Goal: Check status: Check status

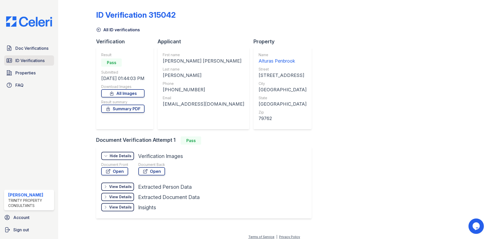
click at [26, 61] on span "ID Verifications" at bounding box center [29, 60] width 29 height 6
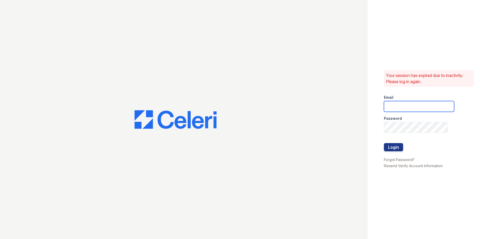
type input "LConde@trinity-pm.com"
click at [384, 148] on button "Login" at bounding box center [393, 147] width 19 height 8
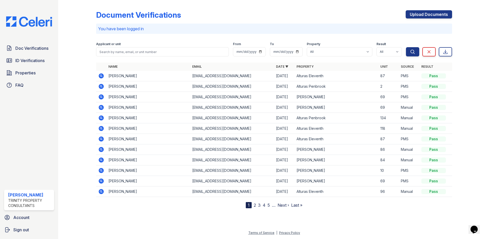
click at [100, 87] on icon at bounding box center [101, 86] width 5 height 5
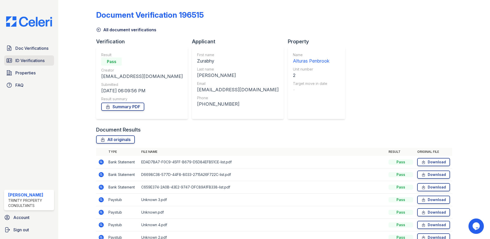
click at [46, 61] on link "ID Verifications" at bounding box center [29, 60] width 50 height 10
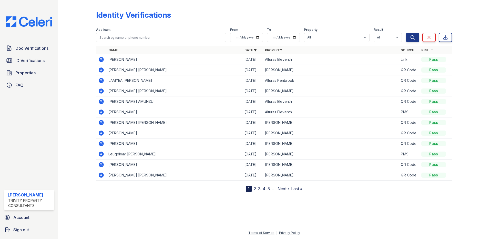
click at [101, 80] on icon at bounding box center [100, 79] width 1 height 1
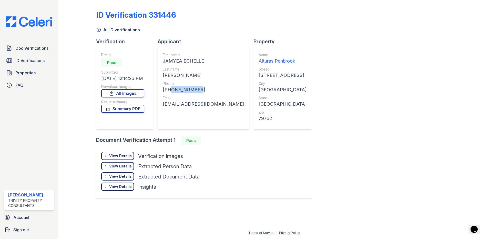
drag, startPoint x: 183, startPoint y: 91, endPoint x: 169, endPoint y: 91, distance: 14.9
click at [169, 91] on div "[PHONE_NUMBER]" at bounding box center [203, 89] width 81 height 7
click at [35, 61] on span "ID Verifications" at bounding box center [29, 60] width 29 height 6
